Goal: Information Seeking & Learning: Learn about a topic

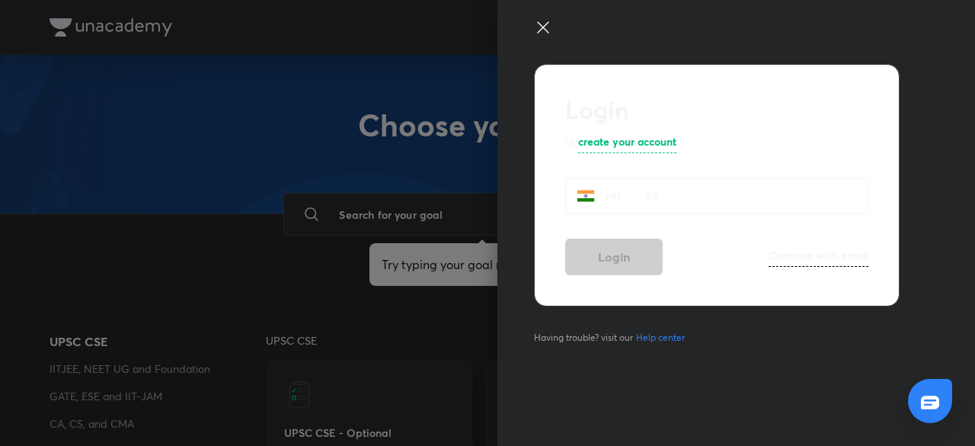
click at [657, 194] on input "89" at bounding box center [756, 196] width 223 height 31
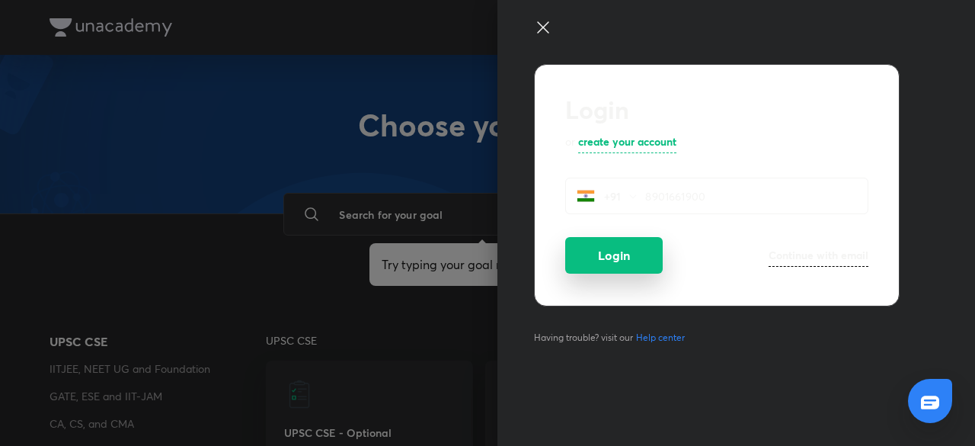
type input "8901661900"
click at [622, 263] on button "Login" at bounding box center [614, 255] width 98 height 37
click at [620, 258] on button "Login" at bounding box center [614, 255] width 98 height 37
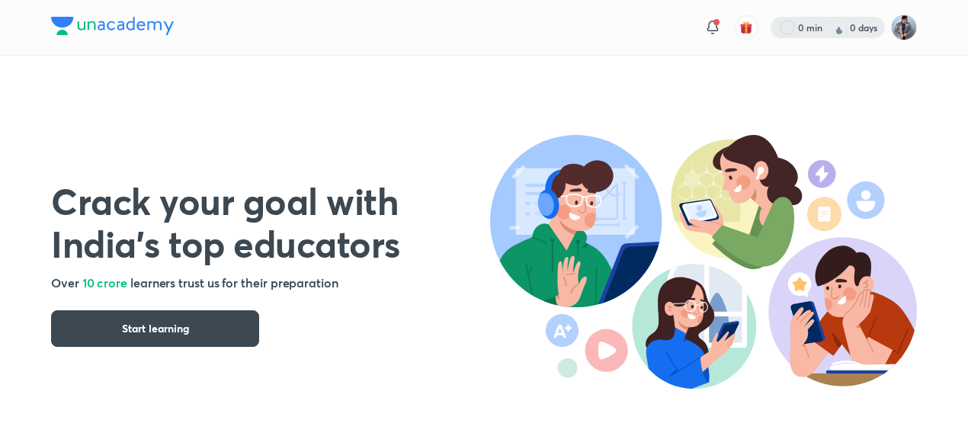
click at [851, 31] on div at bounding box center [827, 27] width 114 height 21
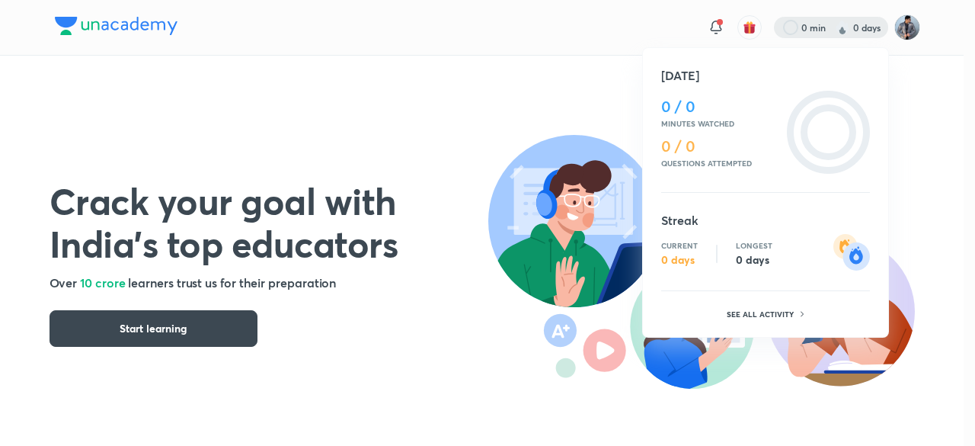
click at [576, 111] on div at bounding box center [487, 223] width 975 height 446
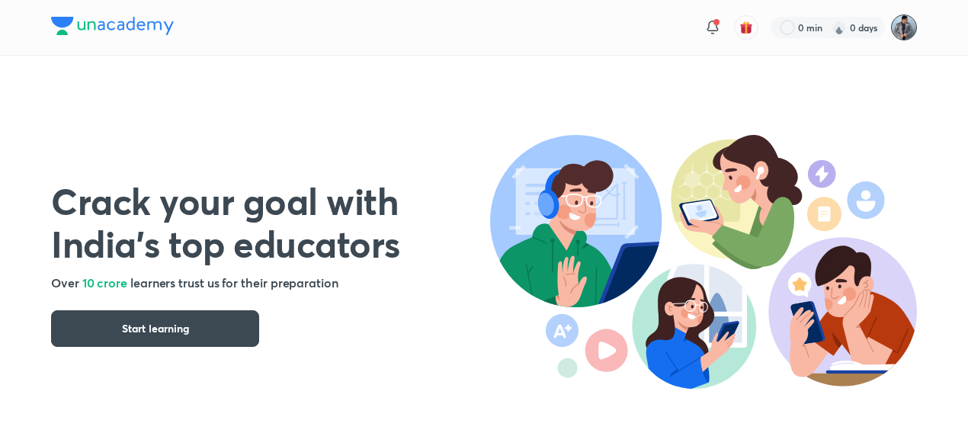
click at [902, 27] on img at bounding box center [904, 27] width 26 height 26
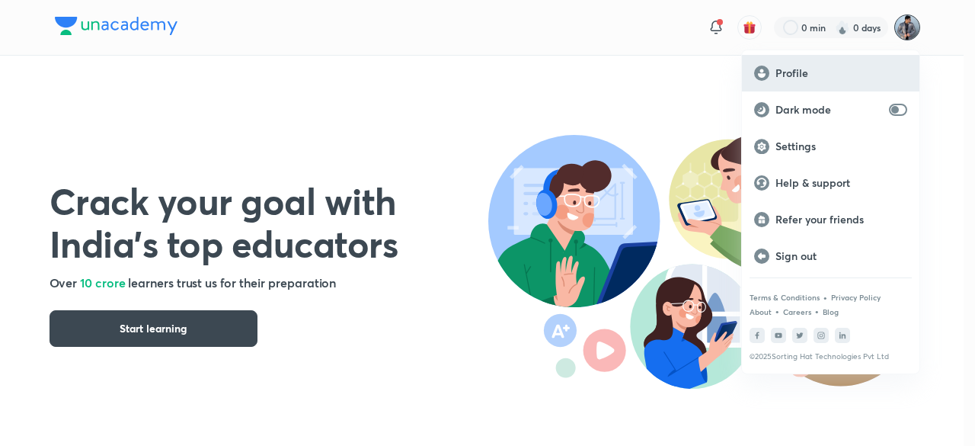
click at [797, 69] on p "Profile" at bounding box center [842, 73] width 132 height 14
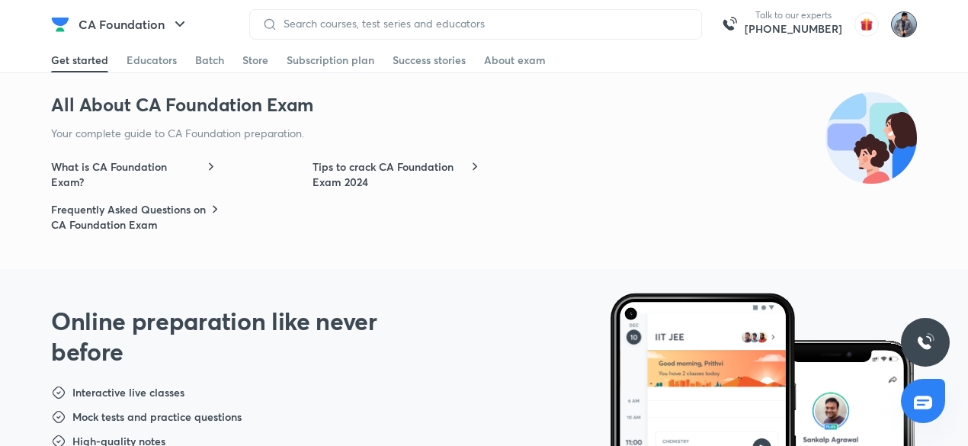
click at [904, 21] on img at bounding box center [904, 24] width 26 height 26
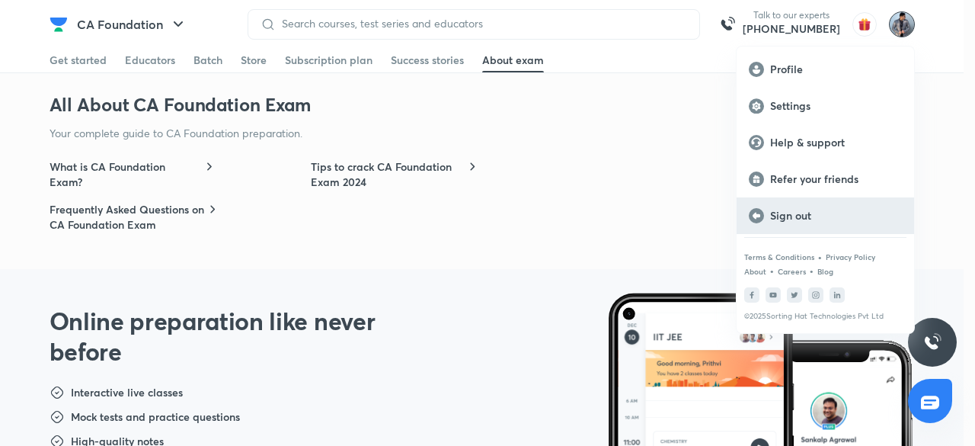
click at [802, 225] on div "Sign out" at bounding box center [826, 215] width 178 height 37
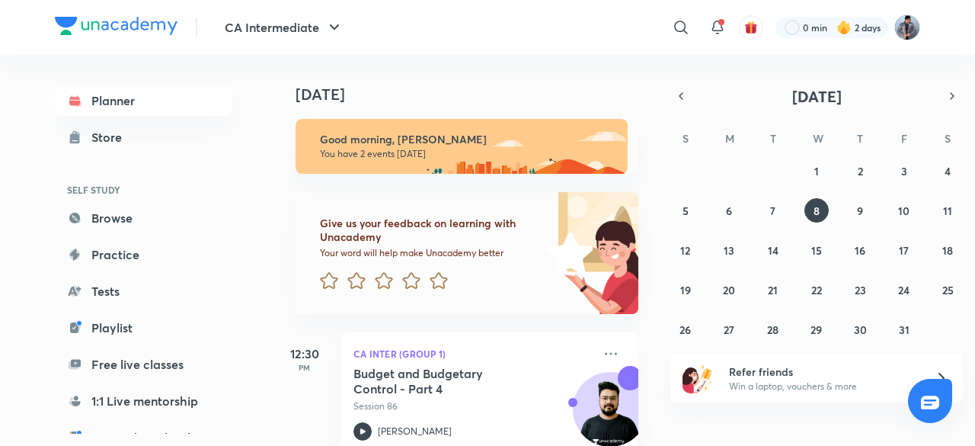
click at [922, 28] on header "CA Intermediate ​ 0 min 2 days" at bounding box center [487, 27] width 975 height 55
click at [915, 28] on img at bounding box center [908, 27] width 26 height 26
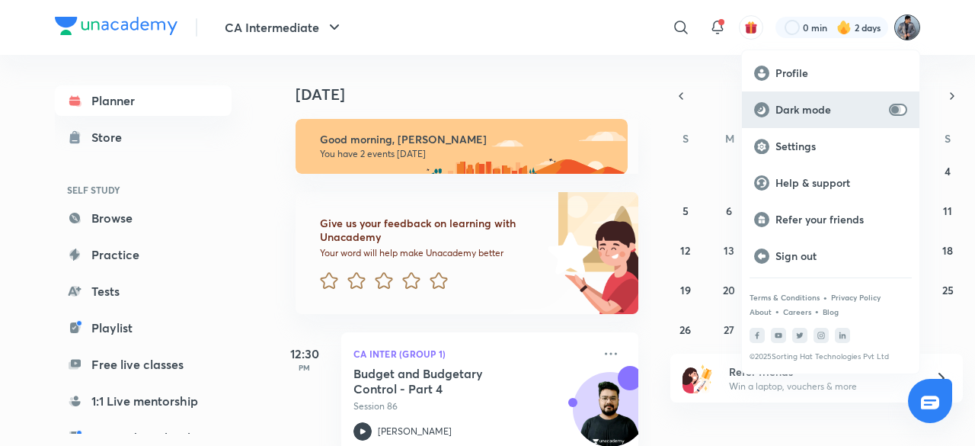
click at [898, 114] on input "checkbox" at bounding box center [895, 110] width 37 height 12
checkbox input "true"
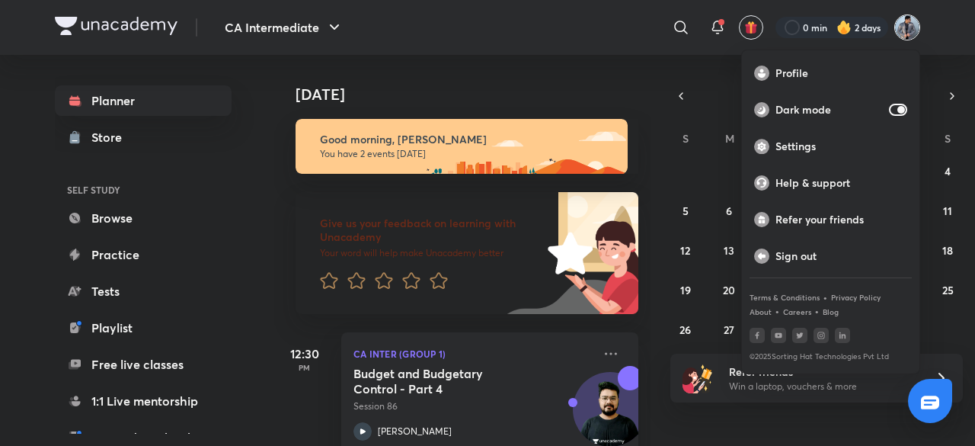
click at [652, 162] on div at bounding box center [487, 223] width 975 height 446
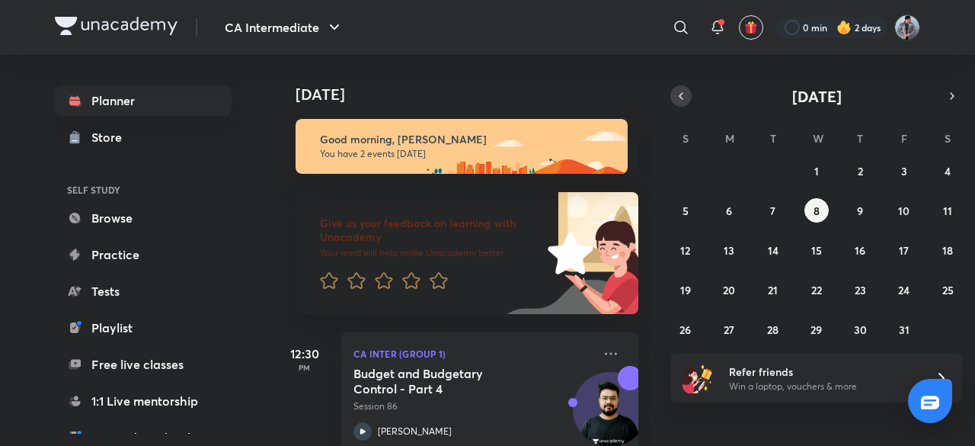
click at [687, 100] on button "button" at bounding box center [681, 95] width 21 height 21
click at [895, 295] on button "26" at bounding box center [904, 289] width 24 height 24
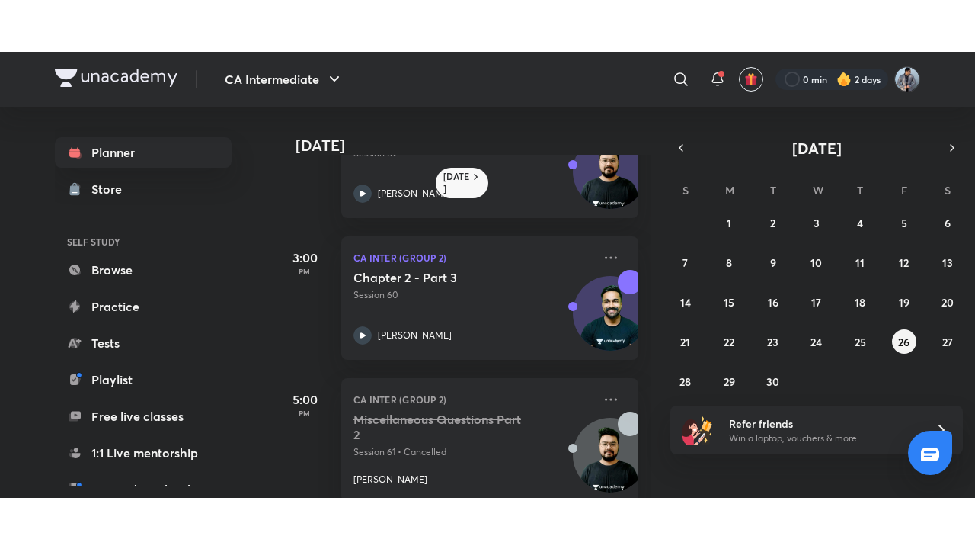
scroll to position [390, 0]
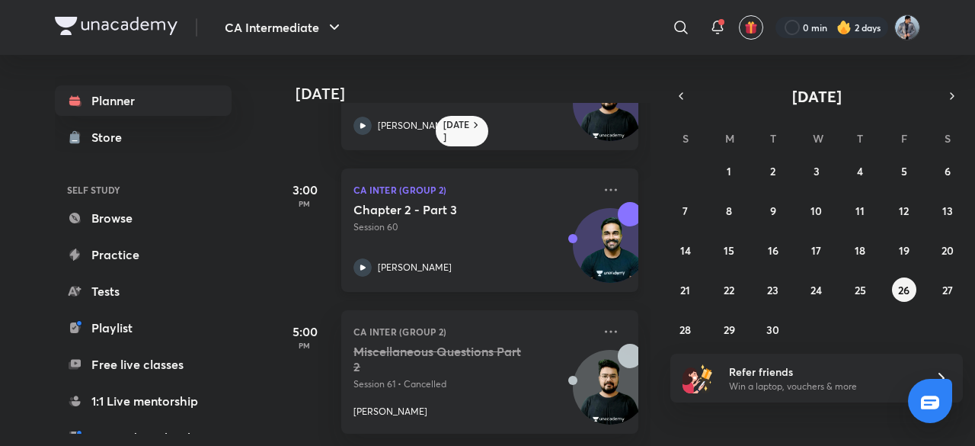
click at [479, 229] on div "Chapter 2 - Part 3 Session 60 [PERSON_NAME]" at bounding box center [473, 239] width 239 height 75
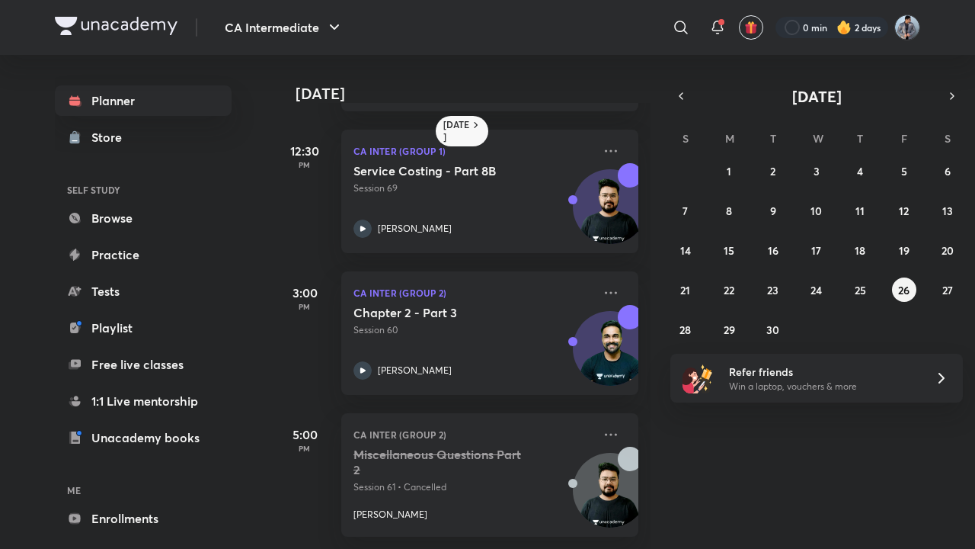
scroll to position [287, 0]
